Goal: Navigation & Orientation: Find specific page/section

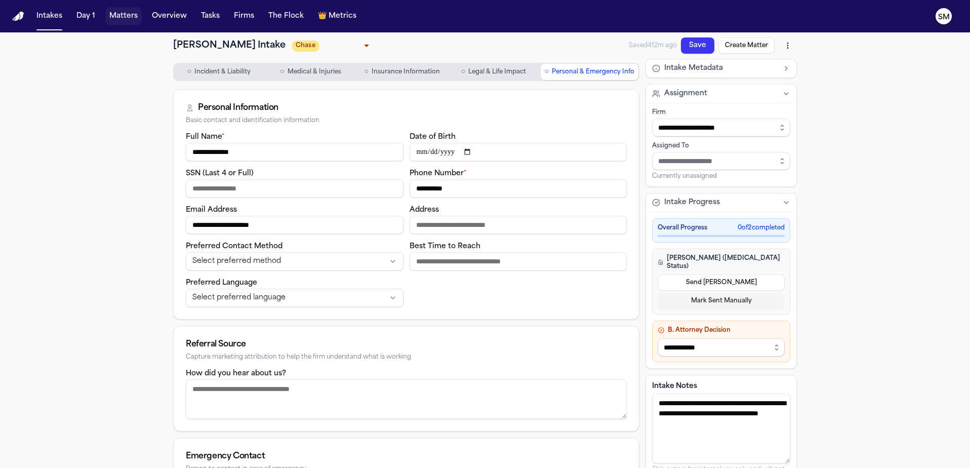
click at [119, 11] on button "Matters" at bounding box center [123, 16] width 36 height 18
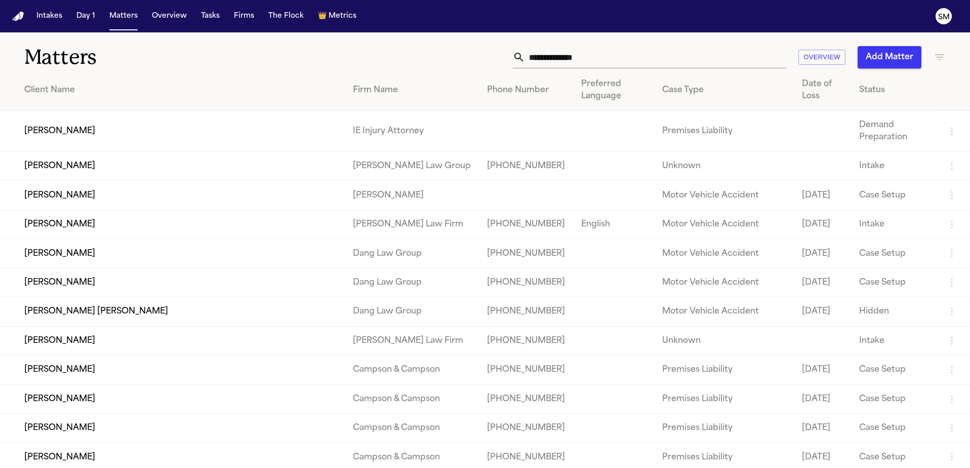
click at [64, 132] on td "[PERSON_NAME]" at bounding box center [172, 131] width 345 height 41
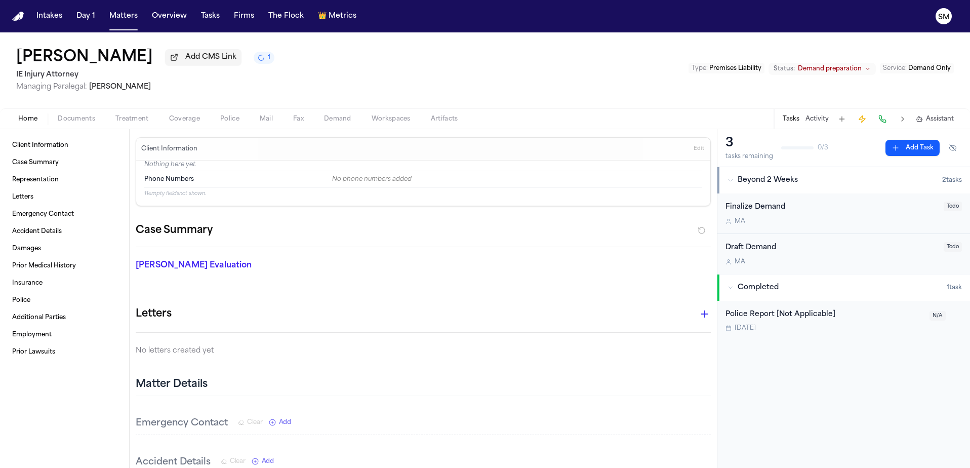
click at [789, 123] on button "Tasks" at bounding box center [791, 119] width 17 height 8
click at [795, 122] on button "Tasks" at bounding box center [791, 119] width 17 height 8
click at [815, 122] on button "Activity" at bounding box center [816, 119] width 23 height 8
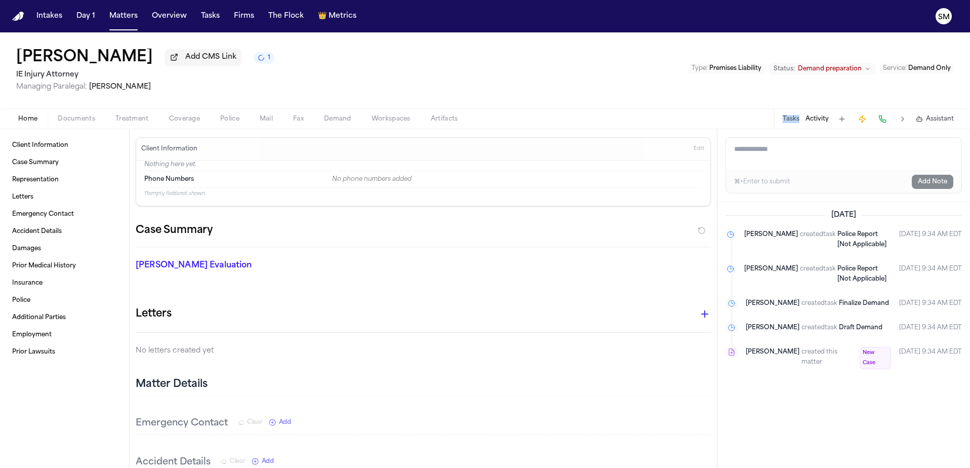
click at [790, 120] on button "Tasks" at bounding box center [791, 119] width 17 height 8
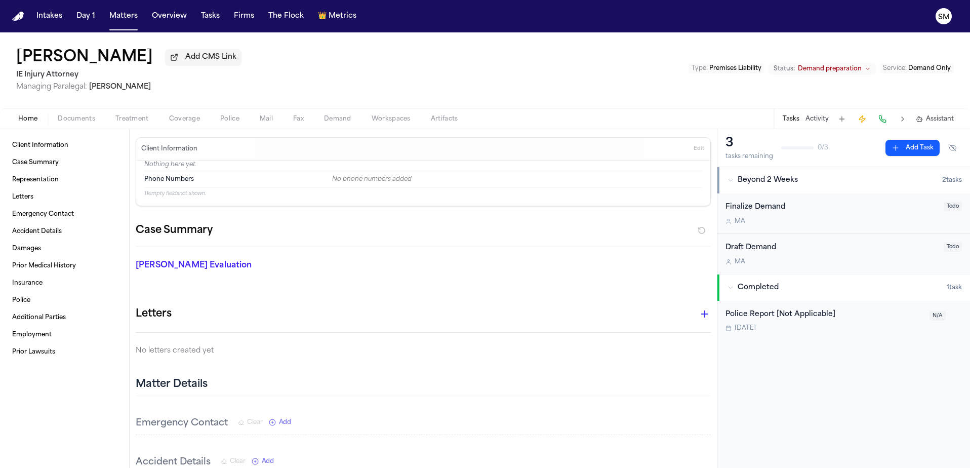
click at [840, 213] on div "Finalize Demand" at bounding box center [831, 207] width 212 height 12
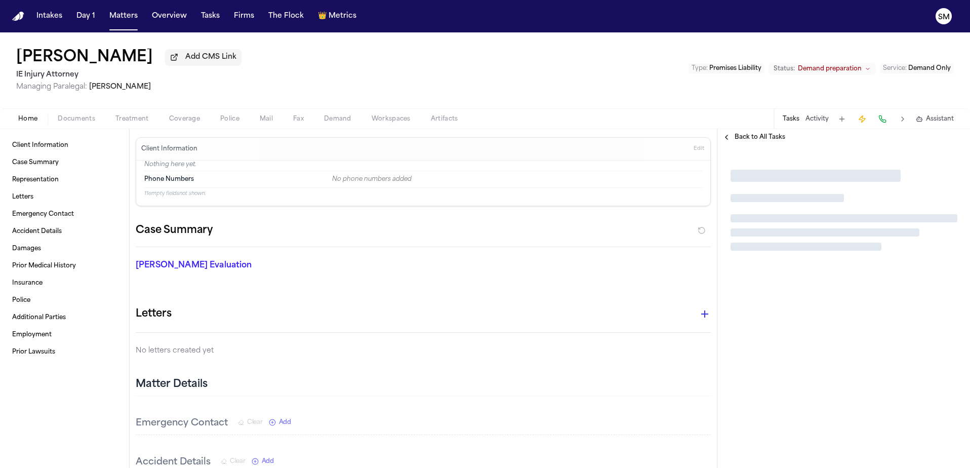
click at [746, 137] on span "Back to All Tasks" at bounding box center [760, 137] width 51 height 8
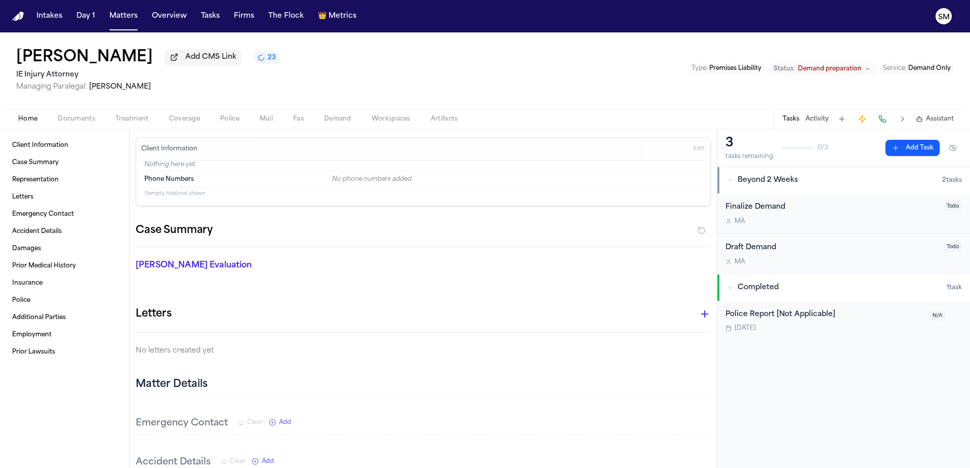
click at [842, 121] on button at bounding box center [842, 119] width 14 height 14
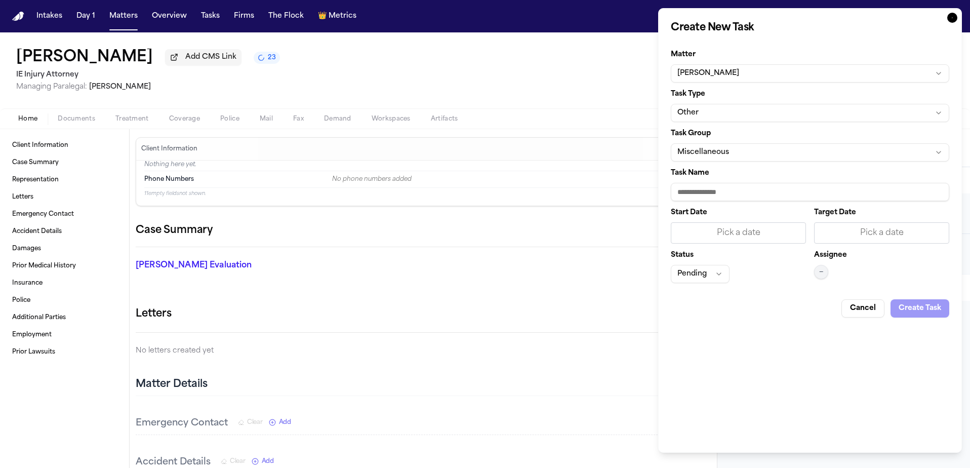
click at [856, 310] on button "Cancel" at bounding box center [862, 308] width 43 height 18
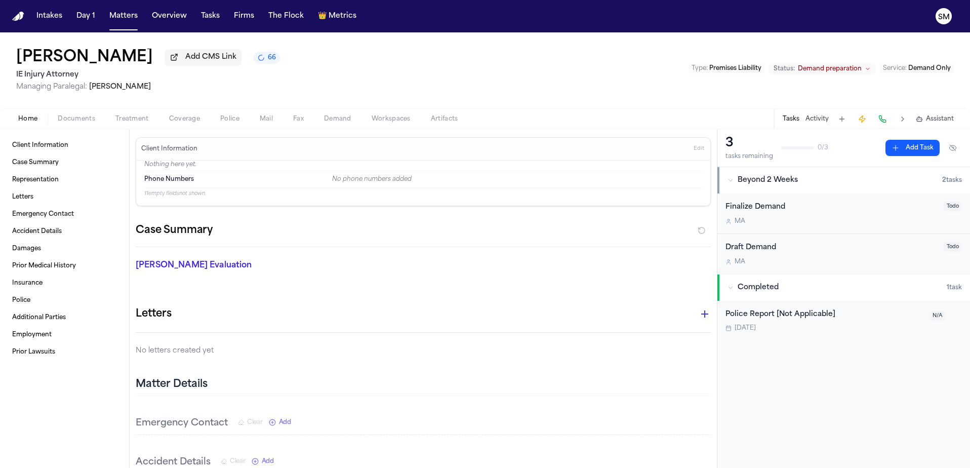
click at [46, 20] on button "Intakes" at bounding box center [49, 16] width 34 height 18
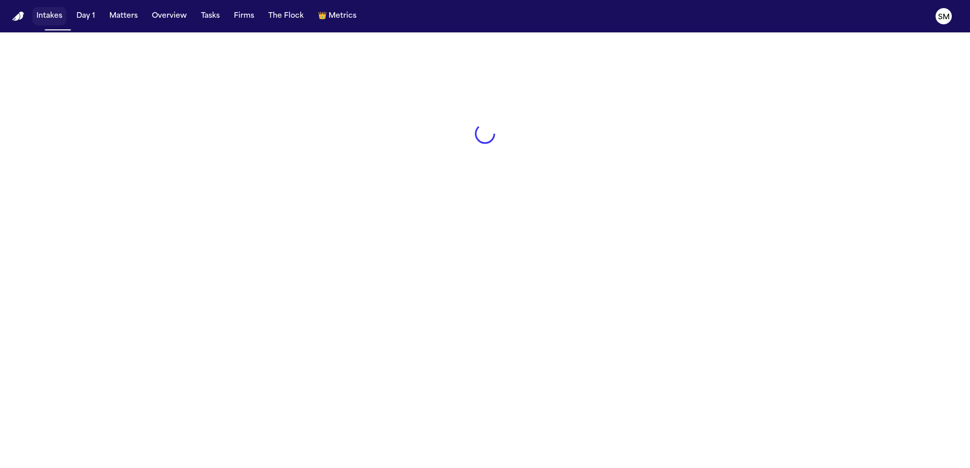
click at [46, 19] on button "Intakes" at bounding box center [49, 16] width 34 height 18
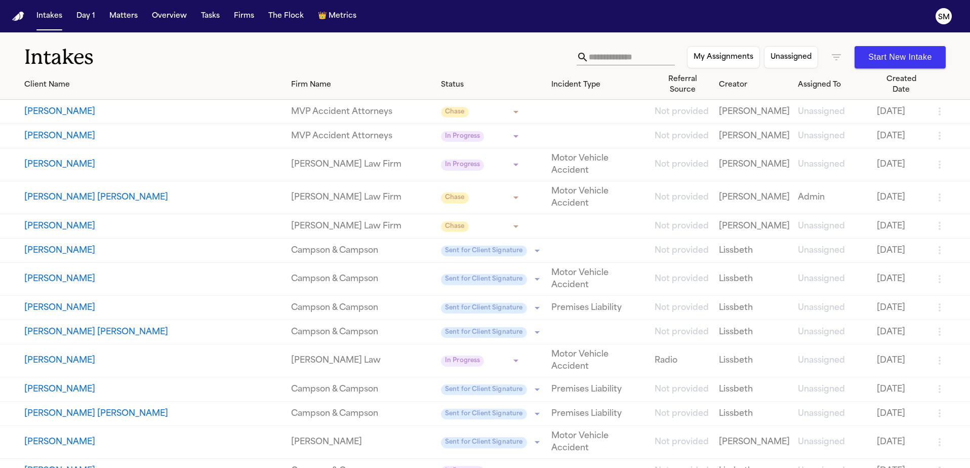
click at [75, 106] on button "[PERSON_NAME]" at bounding box center [153, 112] width 259 height 12
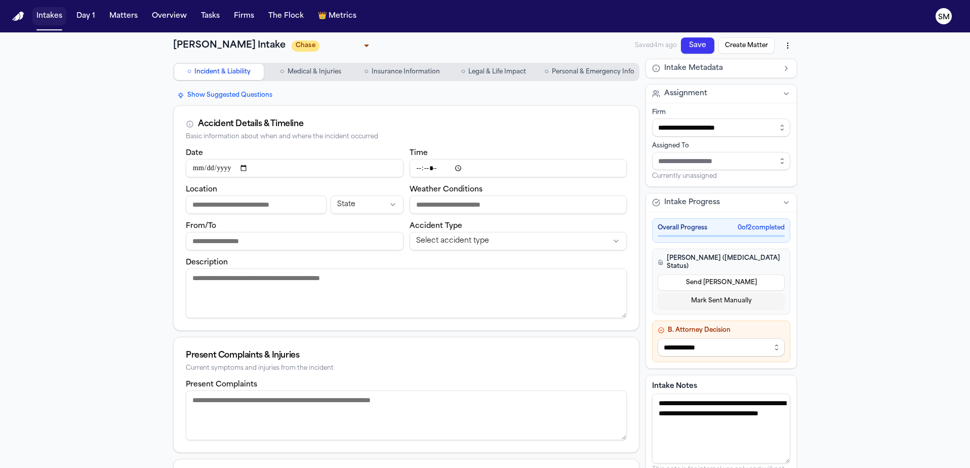
click at [49, 16] on button "Intakes" at bounding box center [49, 16] width 34 height 18
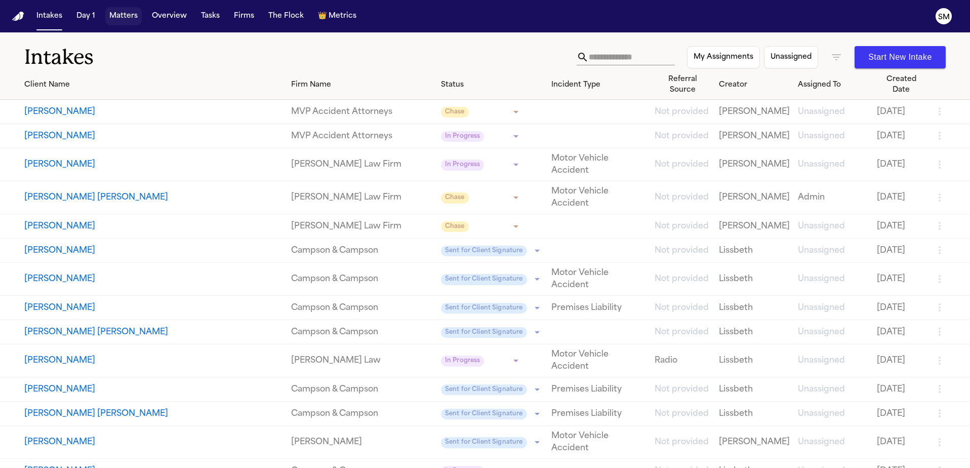
click at [128, 14] on button "Matters" at bounding box center [123, 16] width 36 height 18
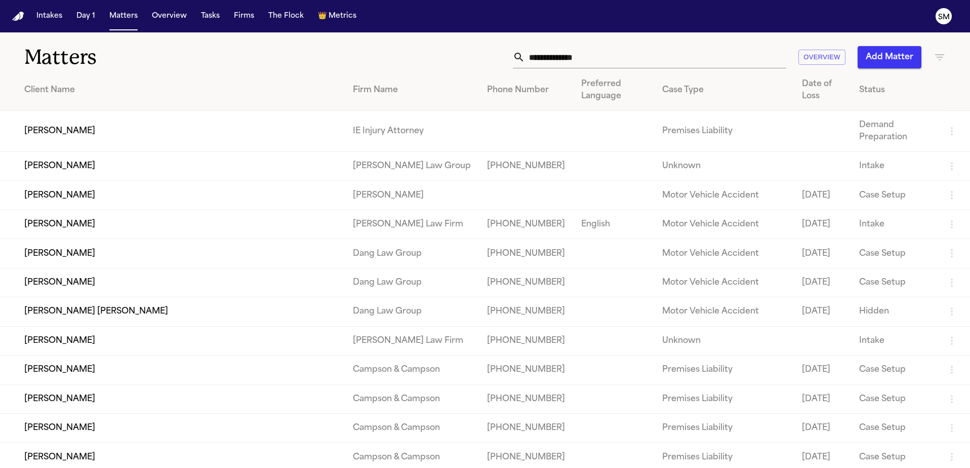
click at [609, 61] on input "text" at bounding box center [655, 57] width 261 height 22
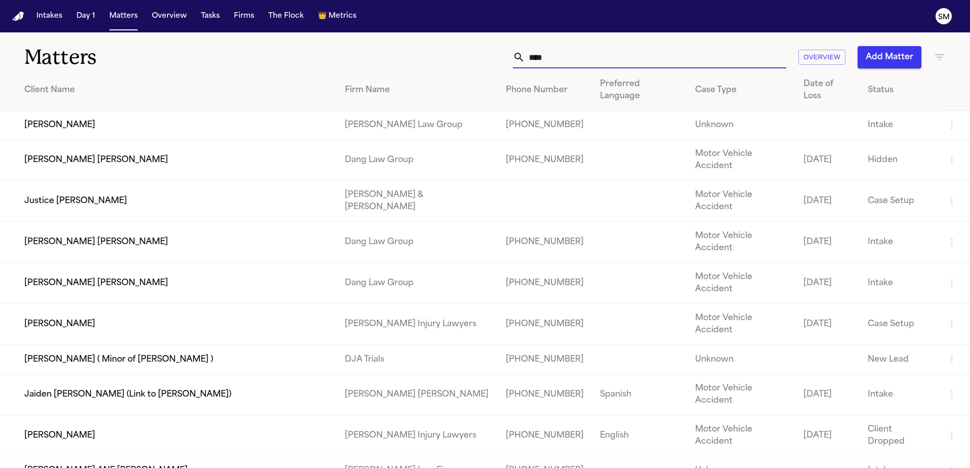
click at [518, 56] on icon at bounding box center [519, 57] width 12 height 12
click at [564, 61] on input "****" at bounding box center [655, 57] width 261 height 22
click at [940, 54] on icon "button" at bounding box center [939, 57] width 9 height 6
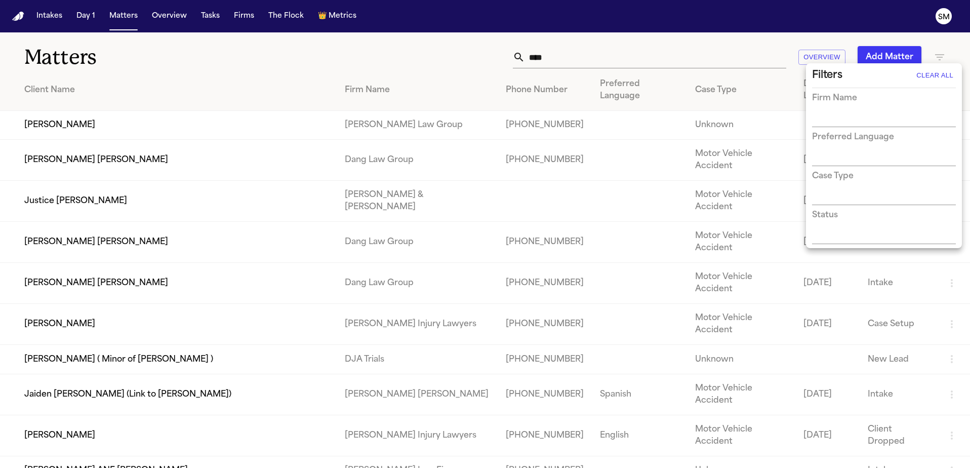
click at [738, 56] on div at bounding box center [485, 234] width 970 height 468
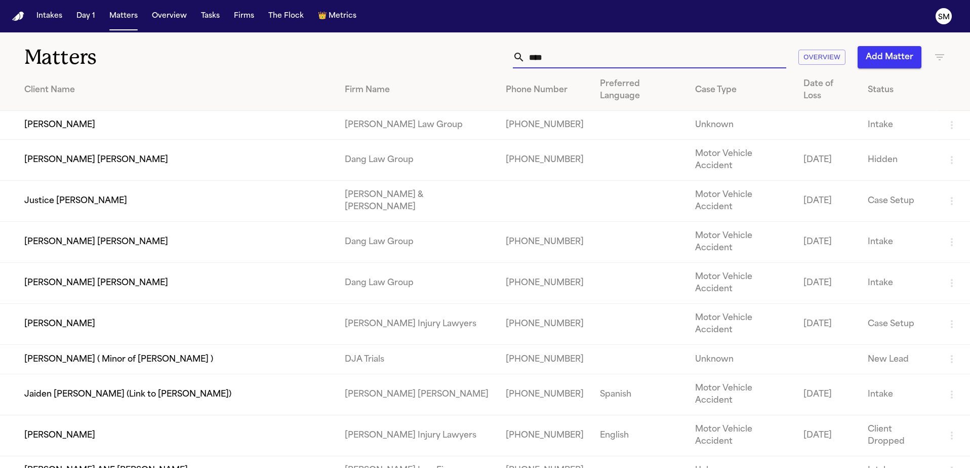
drag, startPoint x: 573, startPoint y: 63, endPoint x: 475, endPoint y: 52, distance: 98.3
click at [490, 53] on div "**** Overview Add Matter" at bounding box center [619, 57] width 653 height 22
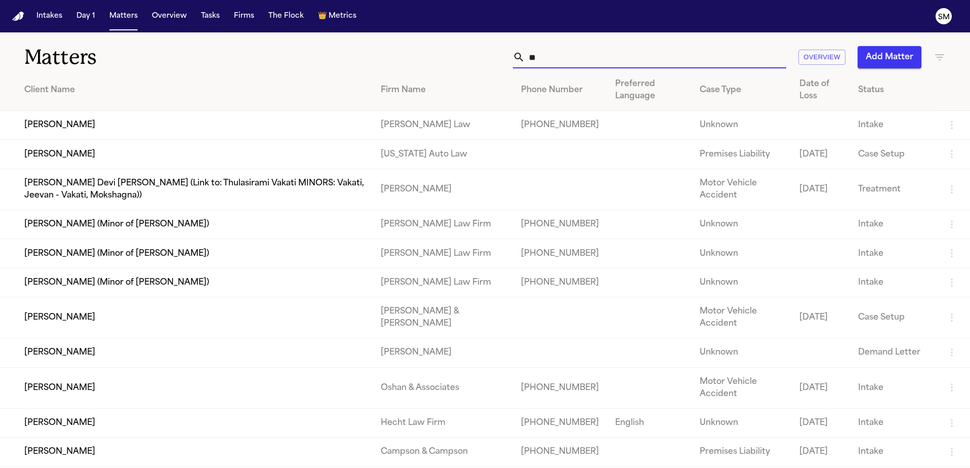
type input "*"
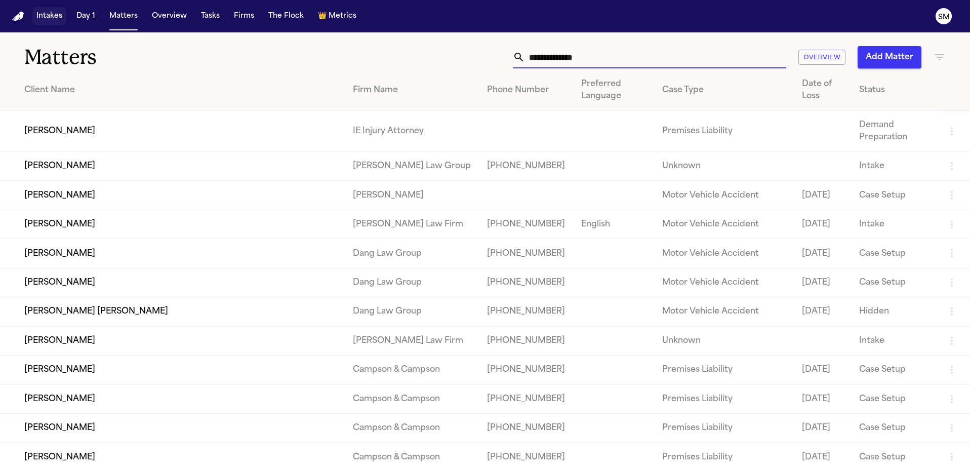
click at [57, 14] on button "Intakes" at bounding box center [49, 16] width 34 height 18
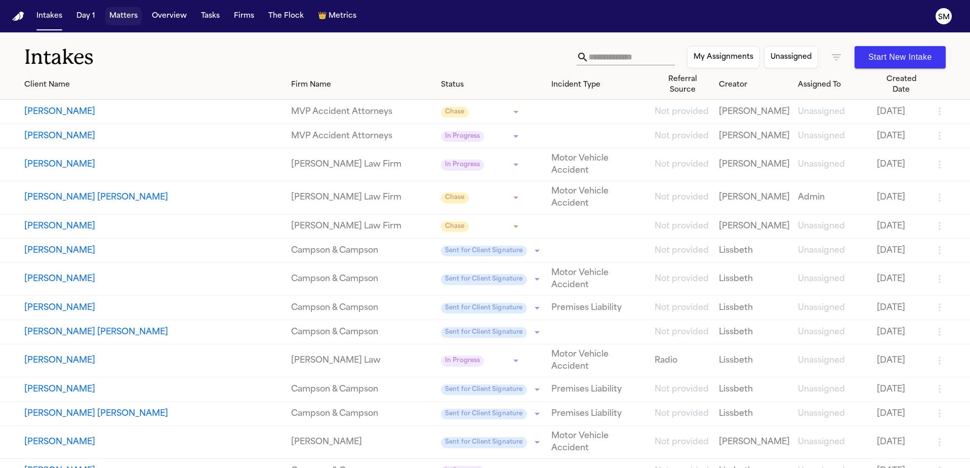
click at [123, 18] on button "Matters" at bounding box center [123, 16] width 36 height 18
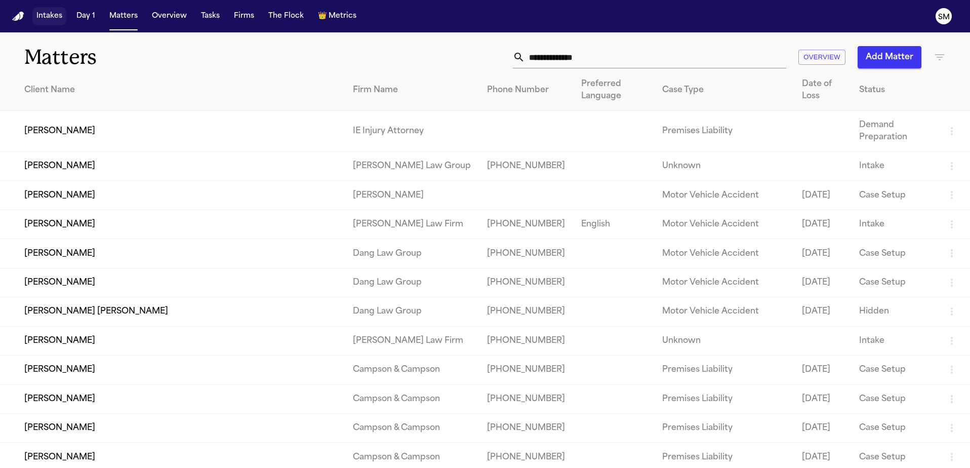
click at [53, 15] on button "Intakes" at bounding box center [49, 16] width 34 height 18
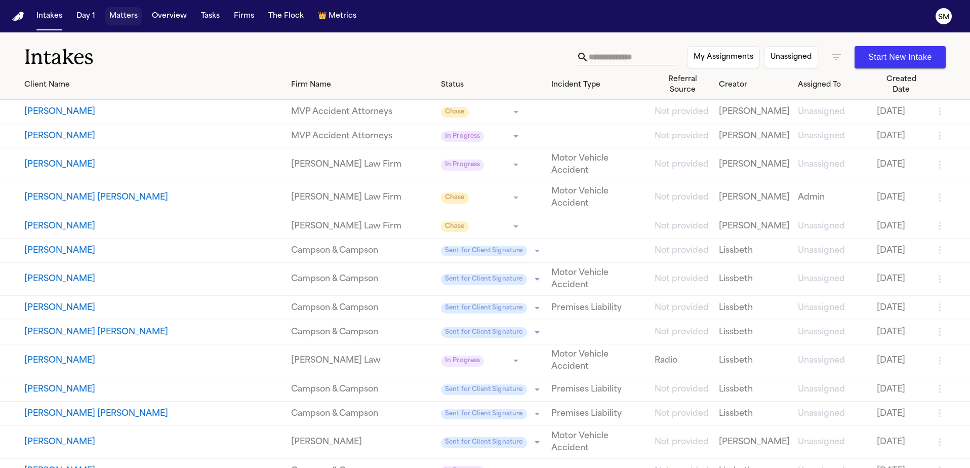
click at [119, 15] on button "Matters" at bounding box center [123, 16] width 36 height 18
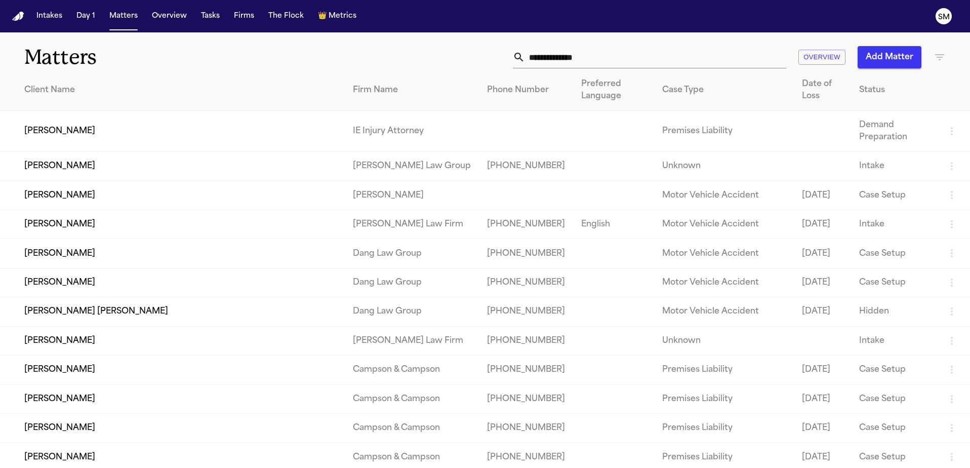
click at [602, 63] on input "text" at bounding box center [655, 57] width 261 height 22
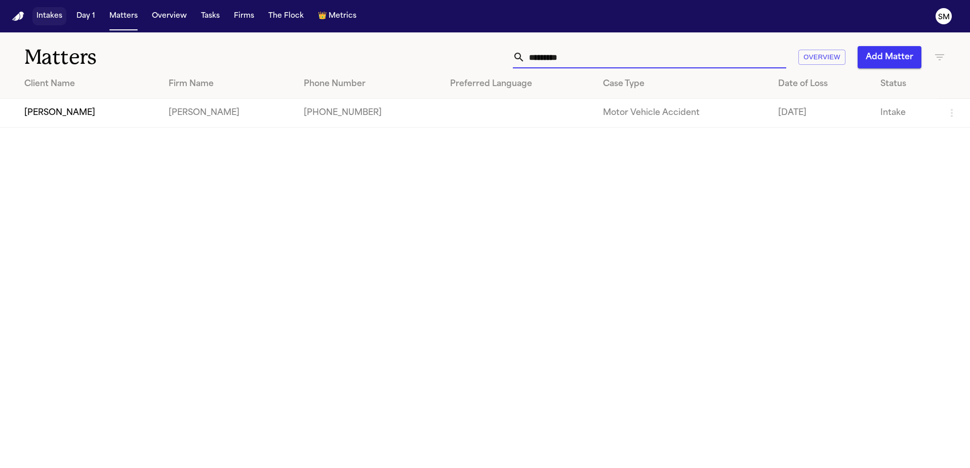
type input "*********"
click at [41, 15] on button "Intakes" at bounding box center [49, 16] width 34 height 18
